Goal: Task Accomplishment & Management: Use online tool/utility

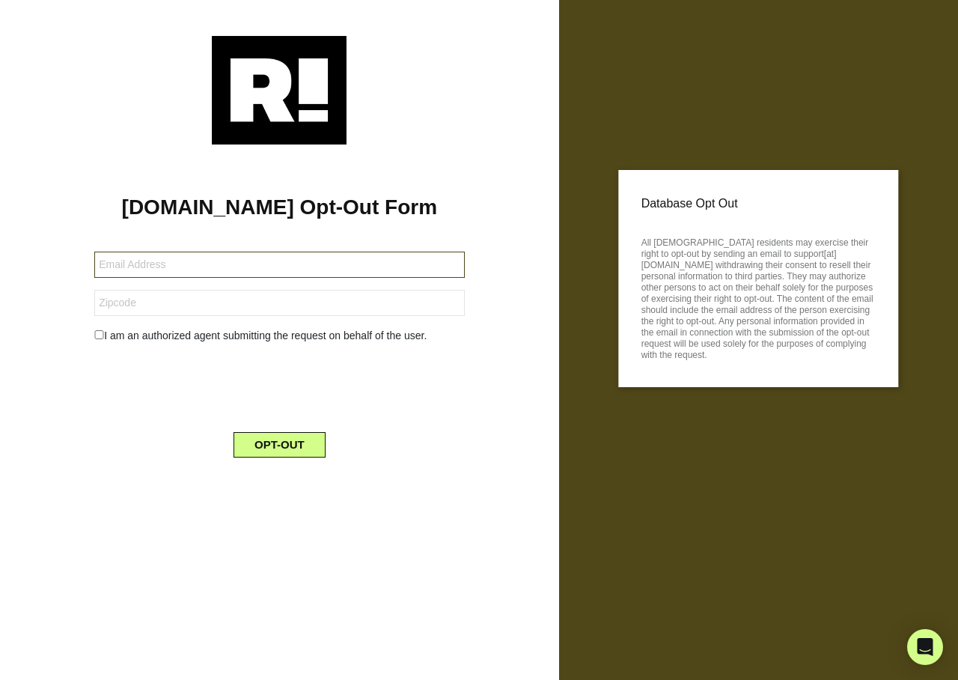
type input "[EMAIL_ADDRESS][DOMAIN_NAME]"
type input "98252"
type input "tau.sevelo@gmail.com"
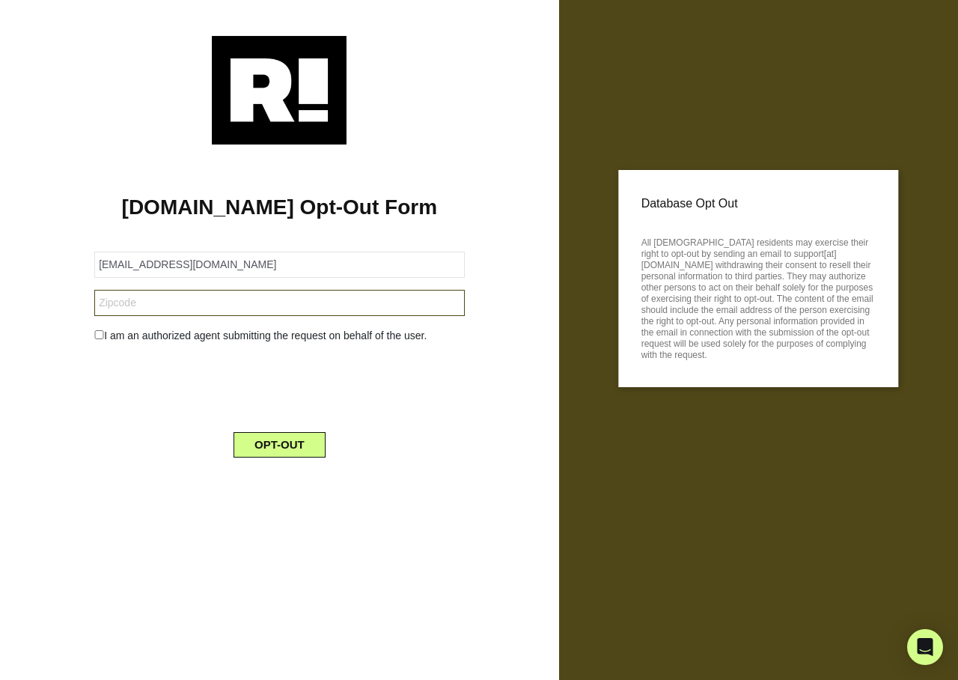
type input "96744"
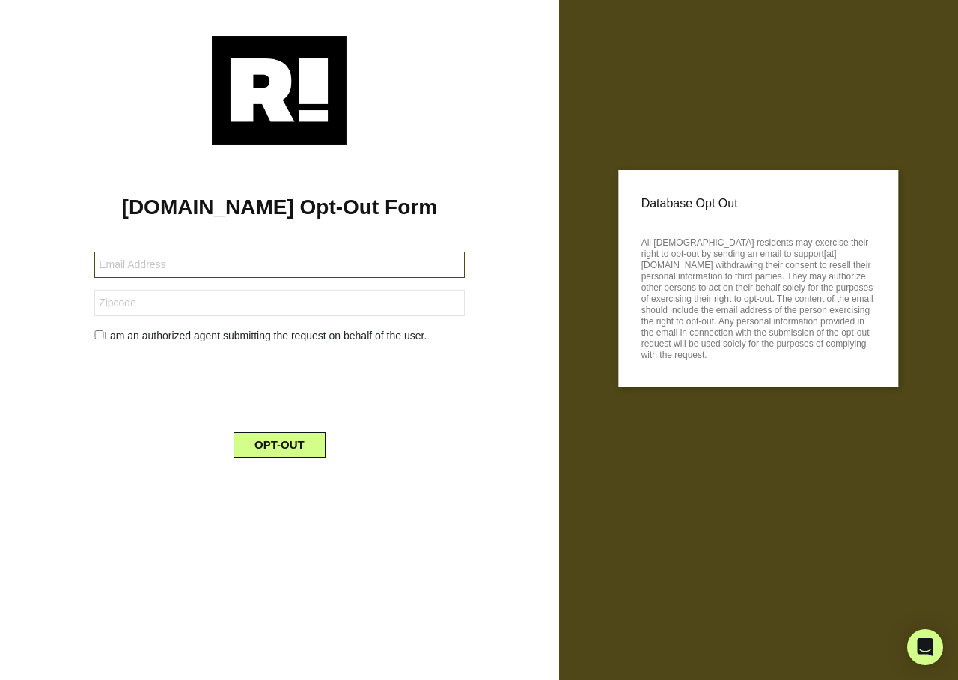
type input "[EMAIL_ADDRESS][DOMAIN_NAME]"
type input "98499"
type input "[EMAIL_ADDRESS][DOMAIN_NAME]"
type input "80543"
type input "[EMAIL_ADDRESS][DOMAIN_NAME]"
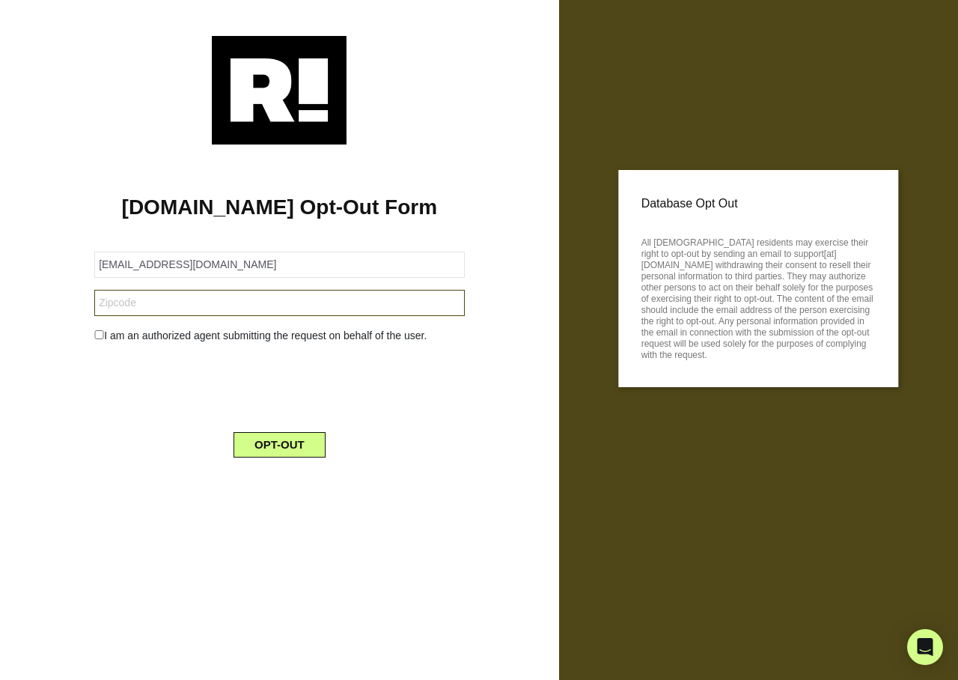
type input "19124"
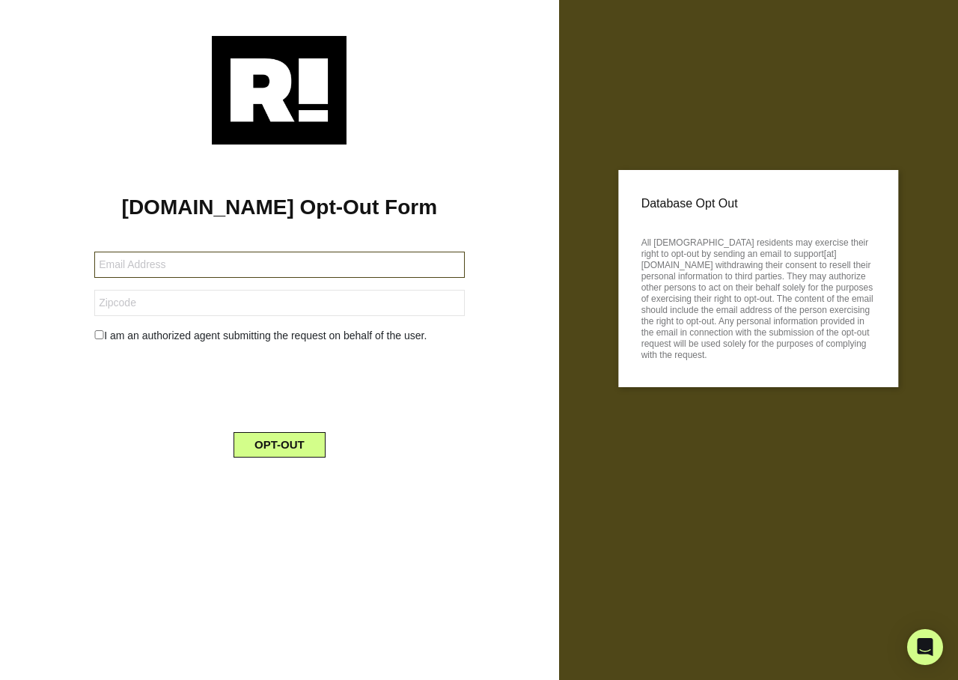
type input "[EMAIL_ADDRESS][DOMAIN_NAME]"
type input "95236"
type input "[DOMAIN_NAME][EMAIL_ADDRESS][DOMAIN_NAME]"
type input "96817"
type input "[EMAIL_ADDRESS][DOMAIN_NAME]"
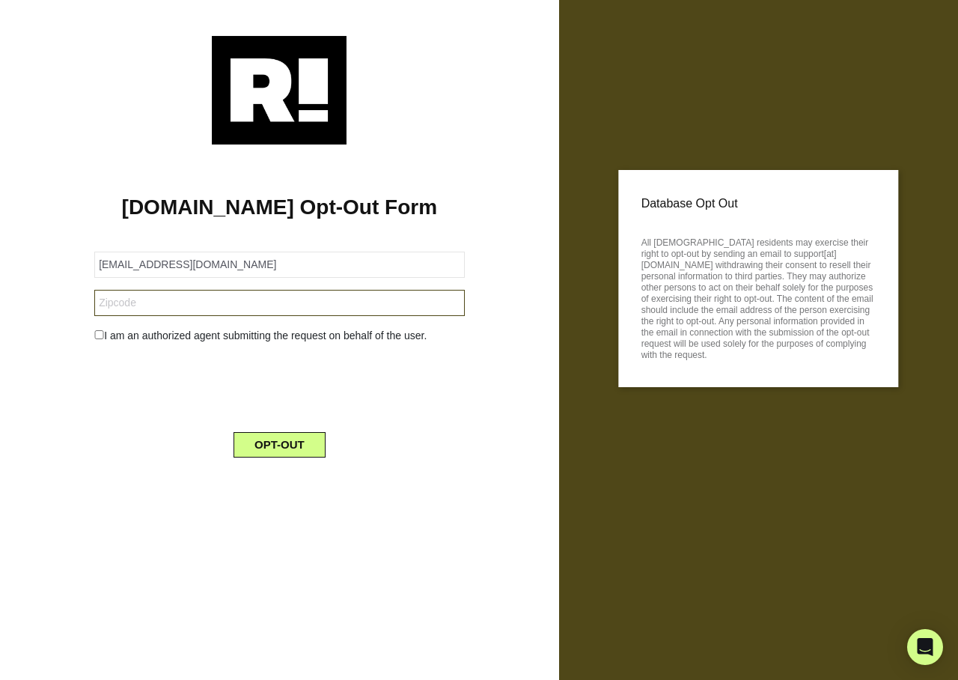
type input "11433"
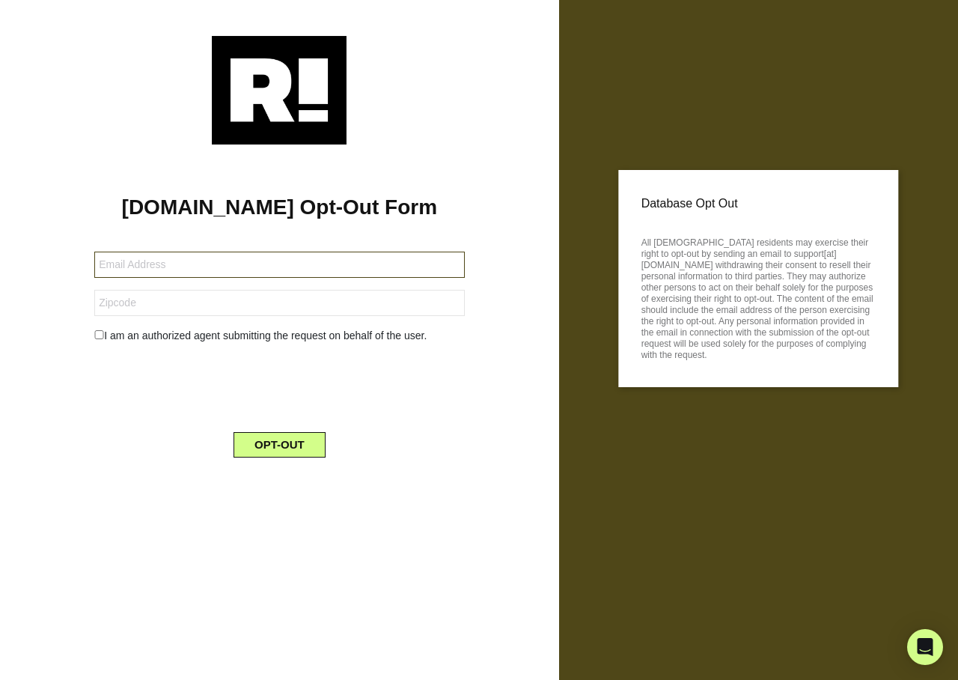
type input "[EMAIL_ADDRESS][DOMAIN_NAME]"
type input "98335"
type input "rls4605@gmail.com"
type input "55077"
type input "[EMAIL_ADDRESS][DOMAIN_NAME]"
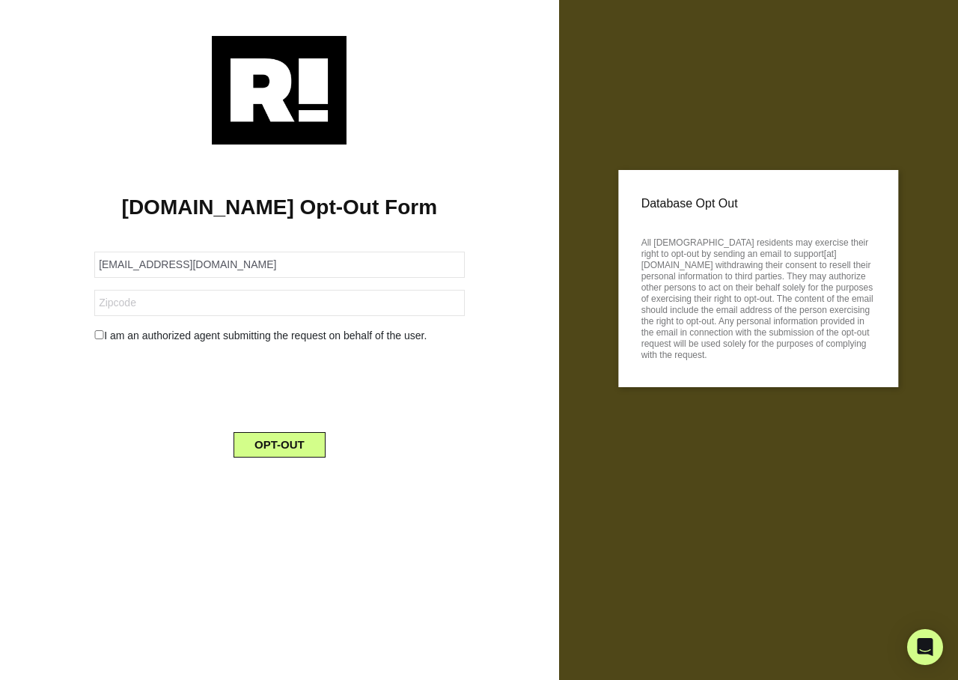
type input "66215"
type input "darrell.levenite@gmail.com"
type input "23230"
type input "[EMAIL_ADDRESS][DOMAIN_NAME]"
type input "46901"
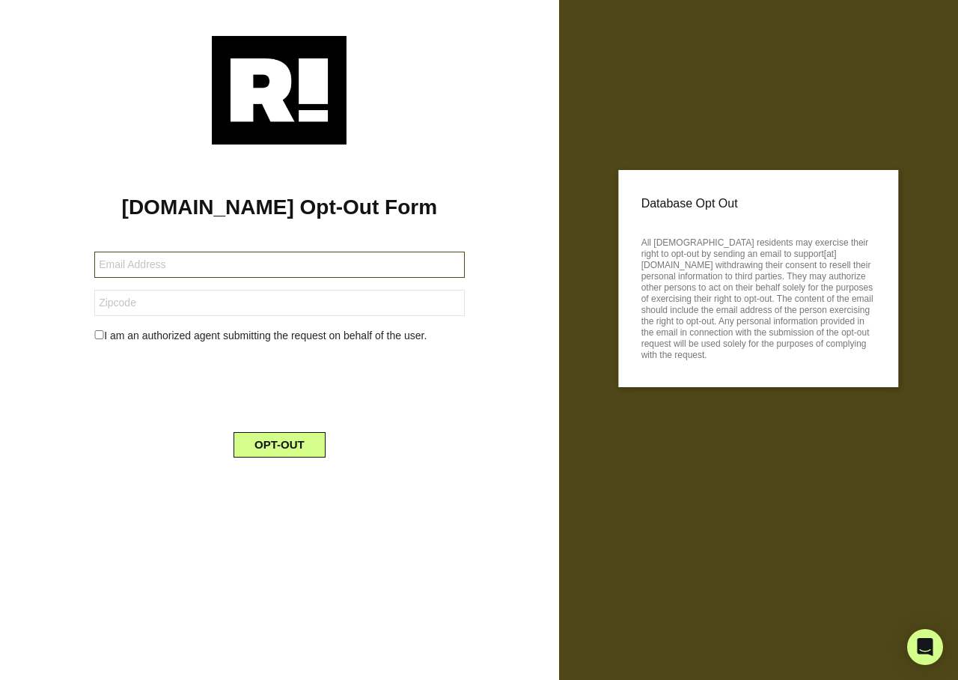
type input "[EMAIL_ADDRESS][DOMAIN_NAME]"
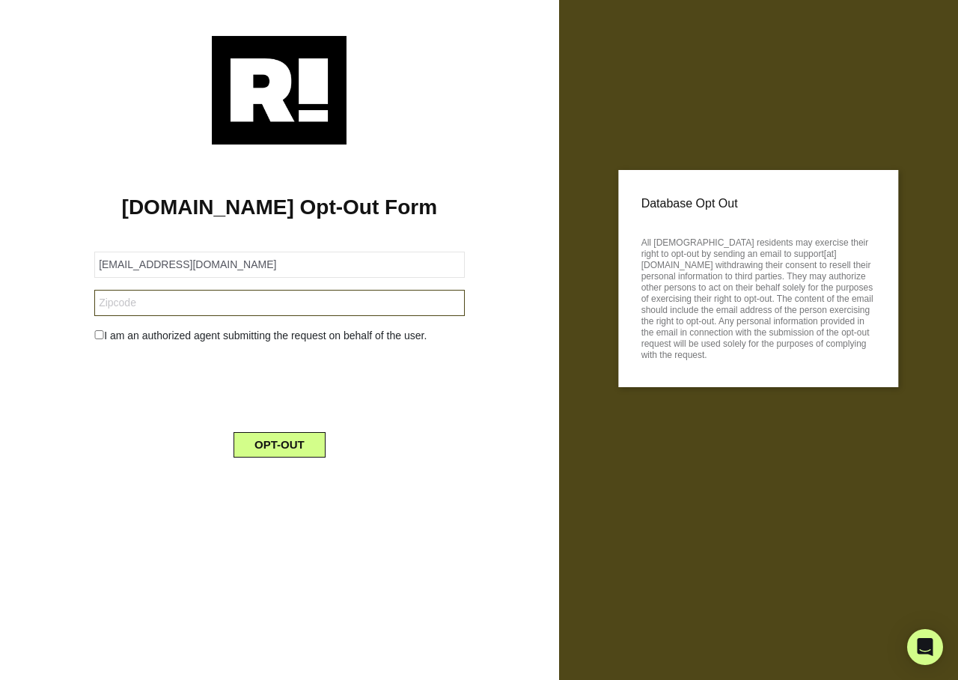
type input "52023"
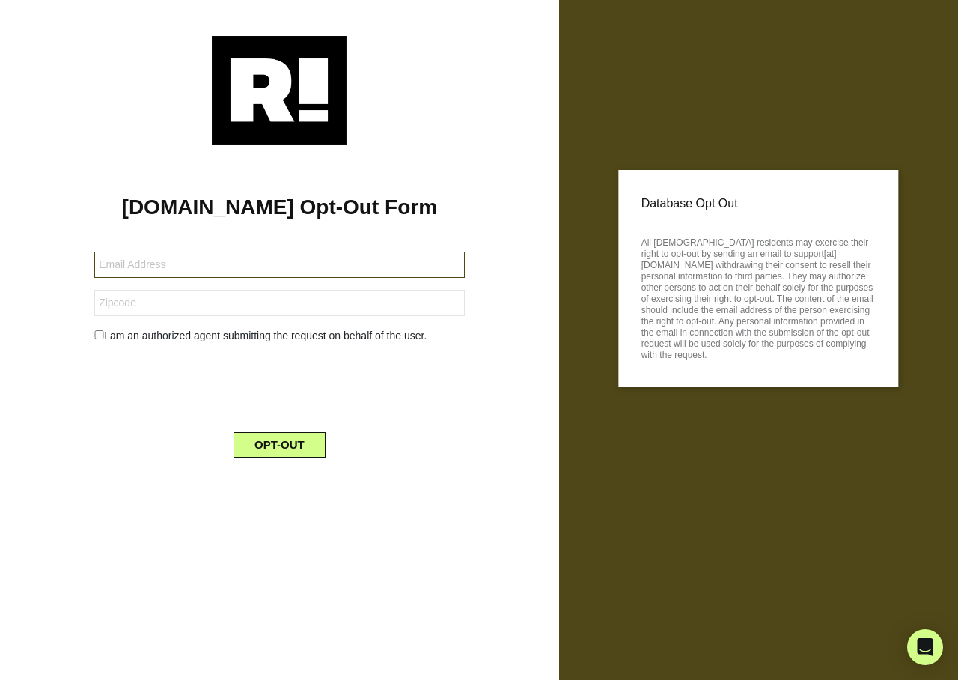
type input "mason5c@comcast.net"
type input "37066"
type input "mason5c@comcast.net"
type input "37066"
type input "[EMAIL_ADDRESS][DOMAIN_NAME]"
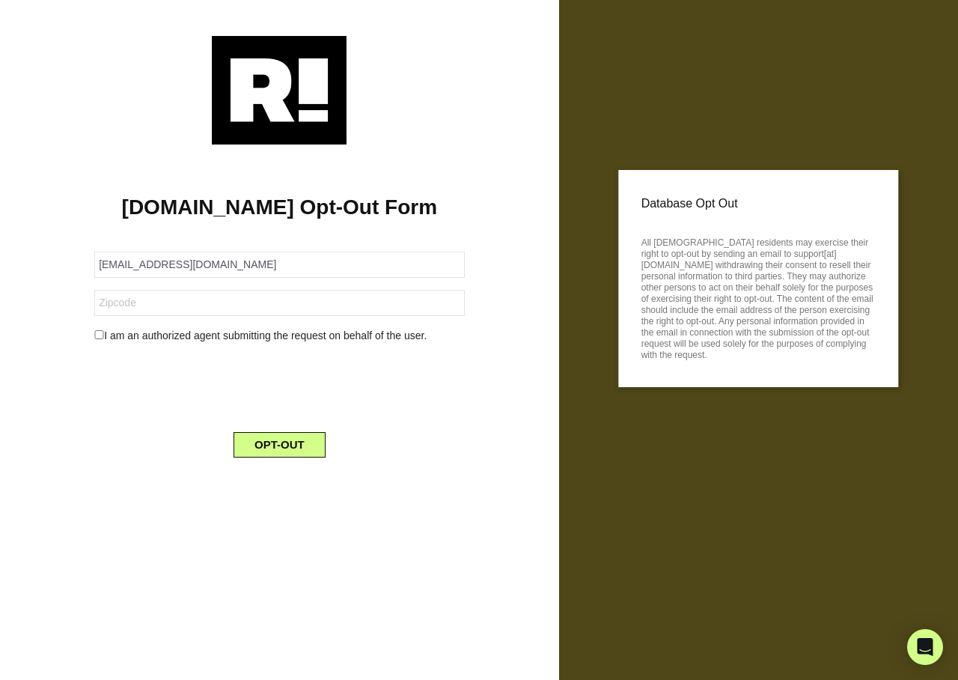
type input "06460"
type input "greg1kyle@gmail.com"
type input "43055"
type input "[EMAIL_ADDRESS][DOMAIN_NAME]"
type input "59601"
